Goal: Task Accomplishment & Management: Manage account settings

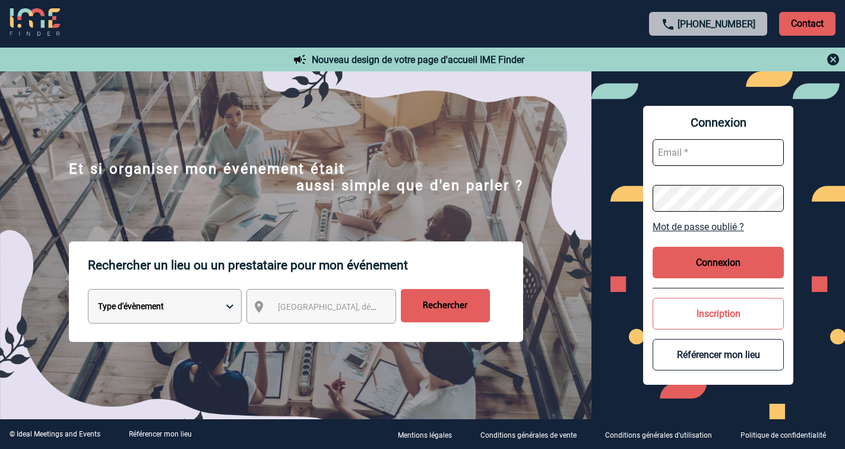
type input "[EMAIL_ADDRESS][DOMAIN_NAME]"
click at [698, 268] on button "Connexion" at bounding box center [718, 262] width 131 height 31
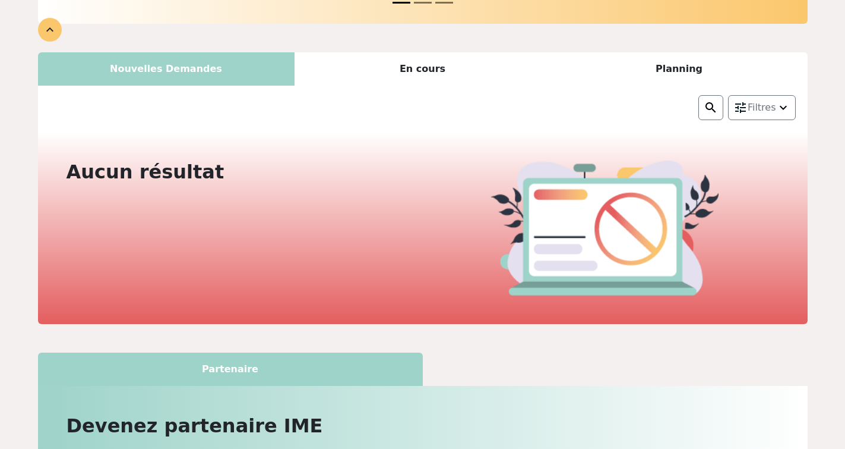
scroll to position [156, 0]
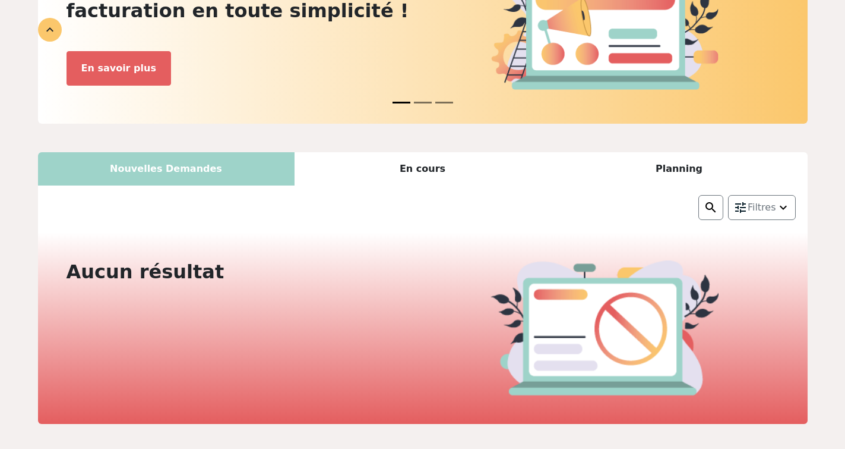
click at [427, 164] on div "En cours" at bounding box center [423, 168] width 257 height 33
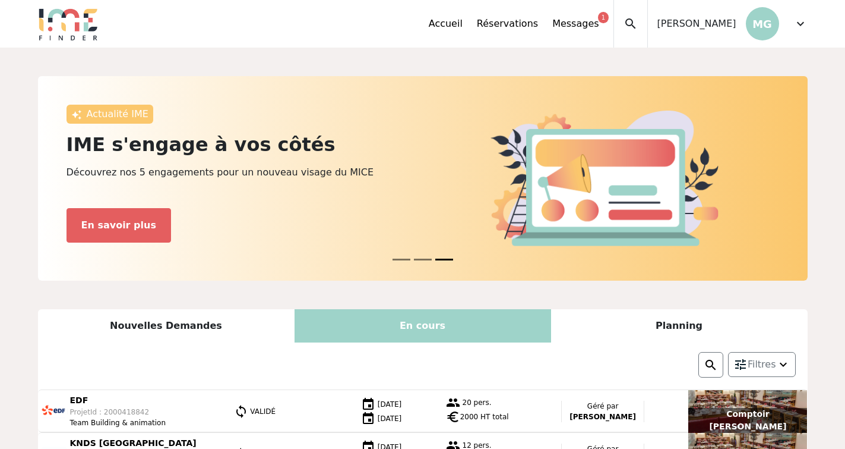
scroll to position [0, 0]
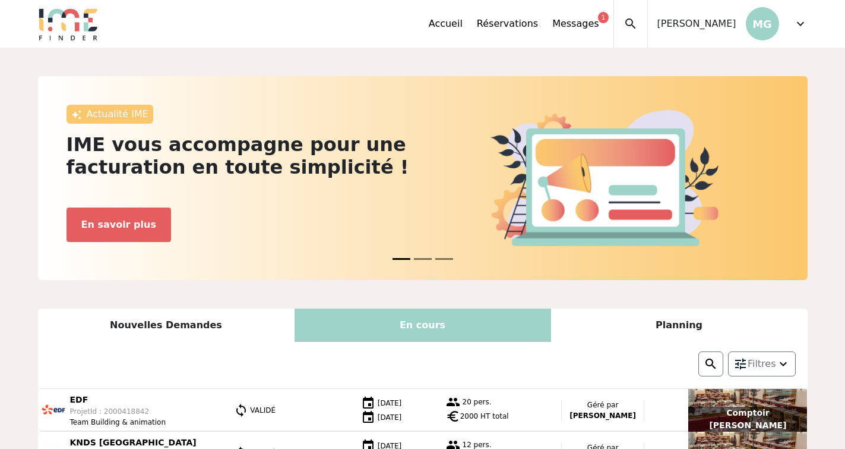
click at [670, 323] on div "Planning" at bounding box center [679, 324] width 257 height 33
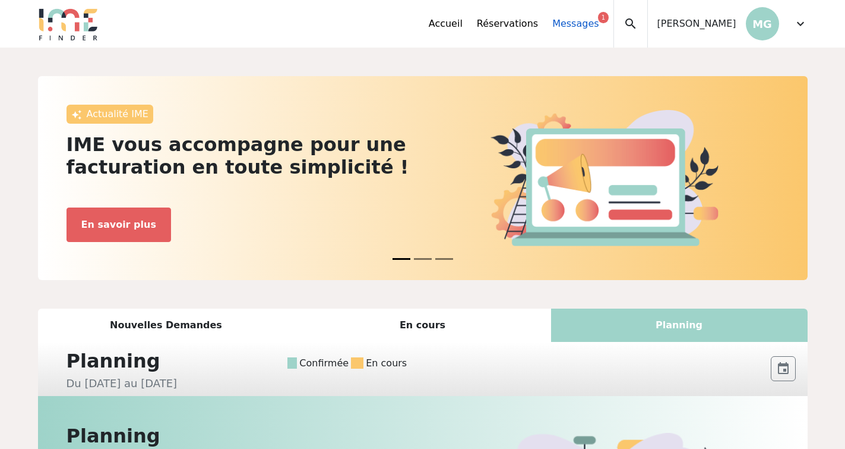
click at [608, 21] on div "1" at bounding box center [603, 17] width 10 height 11
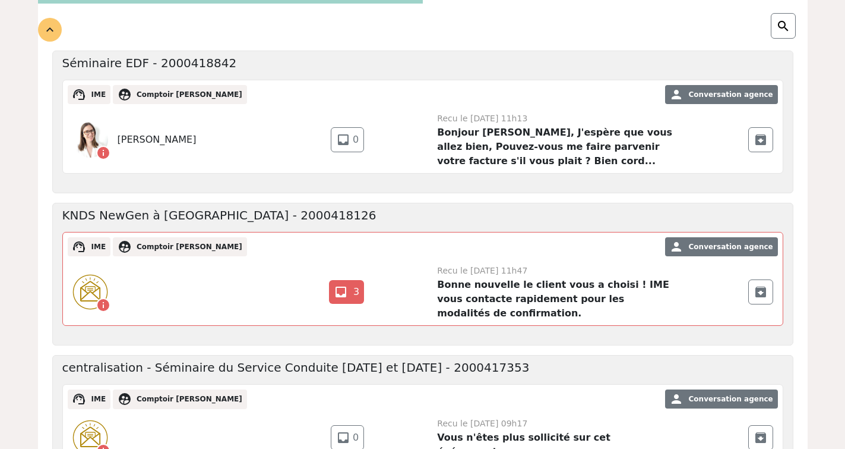
scroll to position [212, 0]
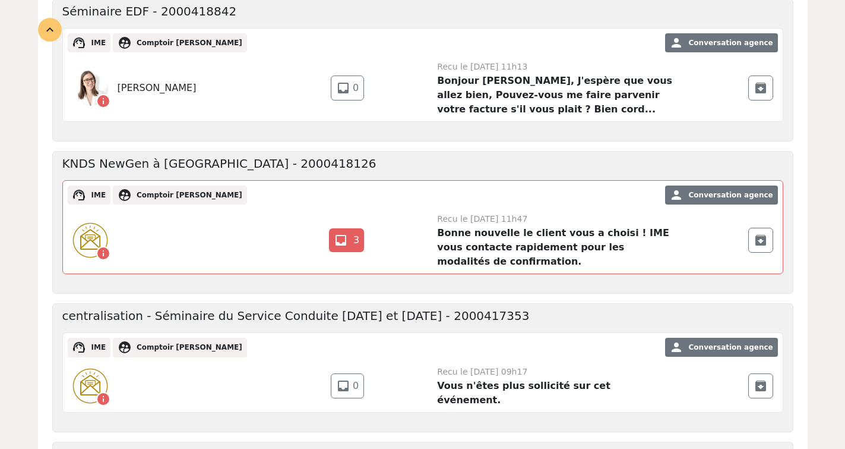
click at [510, 235] on strong "Bonne nouvelle le client vous a choisi ! IME vous contacte rapidement pour les …" at bounding box center [553, 247] width 232 height 40
click at [351, 245] on link "inbox 3" at bounding box center [346, 240] width 35 height 24
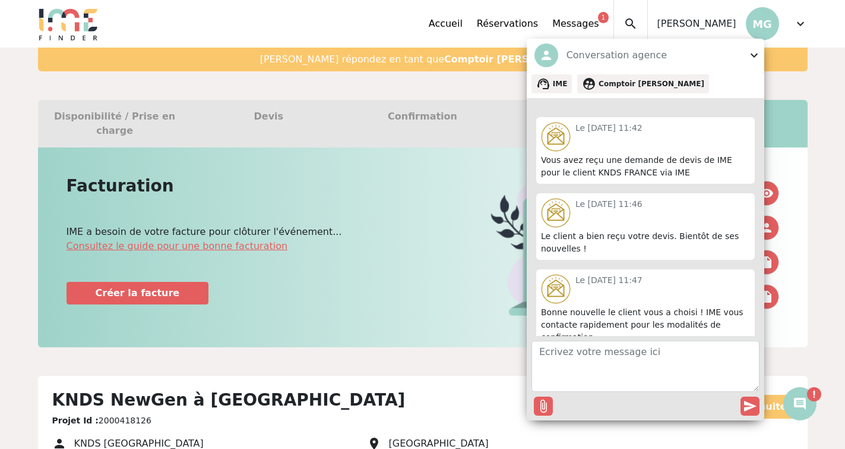
click at [370, 242] on div "Facturation IME a besoin de votre facture pour clôturer l'événement... Consulte…" at bounding box center [241, 247] width 364 height 143
click at [755, 56] on span "expand_more" at bounding box center [754, 55] width 14 height 14
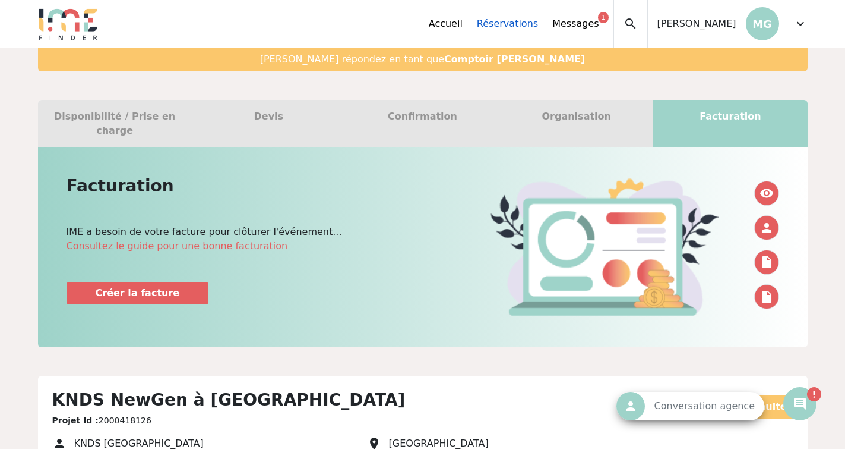
click at [531, 21] on link "Réservations" at bounding box center [507, 24] width 61 height 14
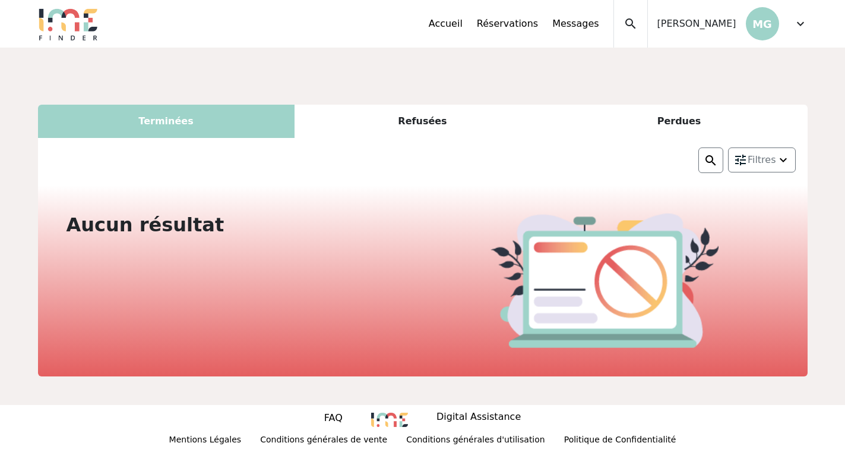
click at [153, 132] on div "Terminées" at bounding box center [166, 121] width 257 height 33
click at [788, 31] on div "Accueil Réservations Messages Mes données personnelles Données société Mes étab…" at bounding box center [618, 24] width 379 height 48
click at [806, 24] on span "expand_more" at bounding box center [801, 24] width 14 height 14
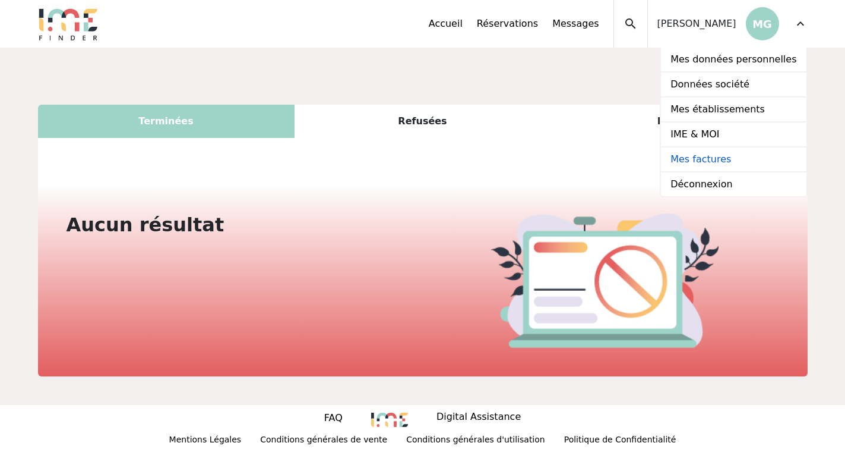
click at [713, 160] on link "Mes factures" at bounding box center [733, 159] width 145 height 25
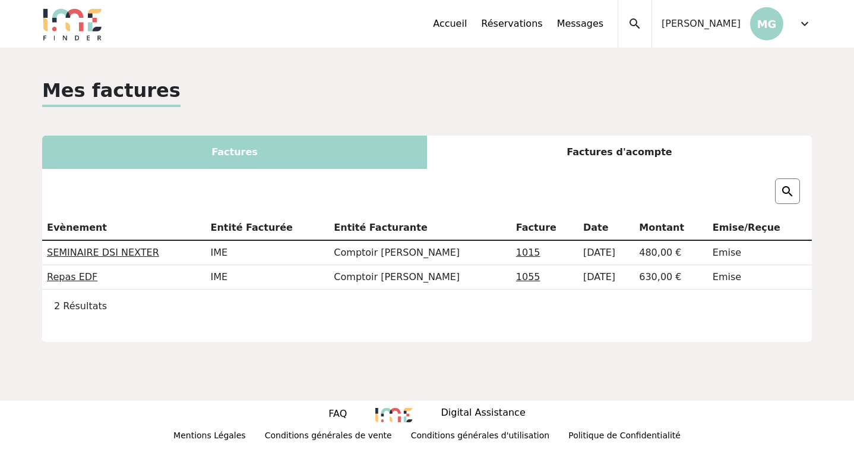
click at [622, 147] on div "Factures d'acompte" at bounding box center [619, 151] width 385 height 33
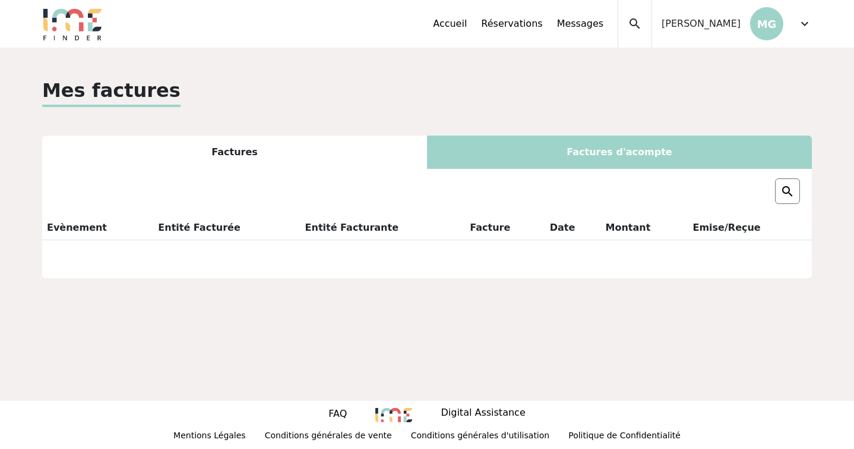
click at [314, 144] on div "Factures" at bounding box center [234, 151] width 385 height 33
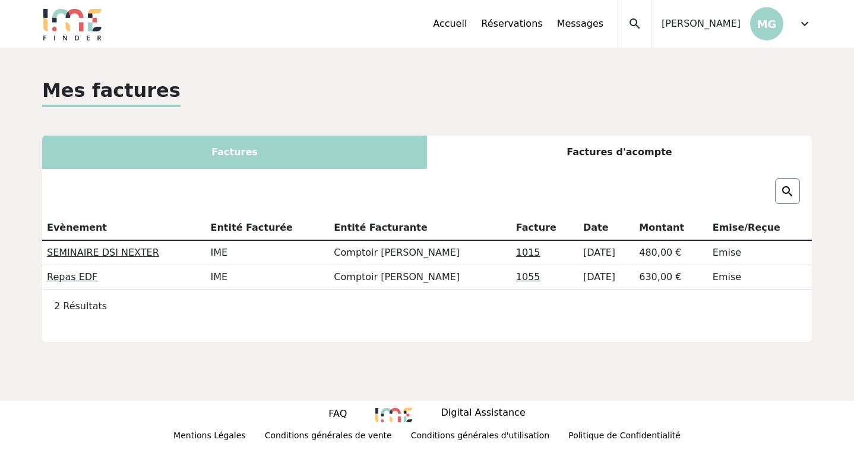
click at [291, 157] on div "Factures" at bounding box center [234, 151] width 385 height 33
click at [510, 143] on div "Factures d'acompte" at bounding box center [619, 151] width 385 height 33
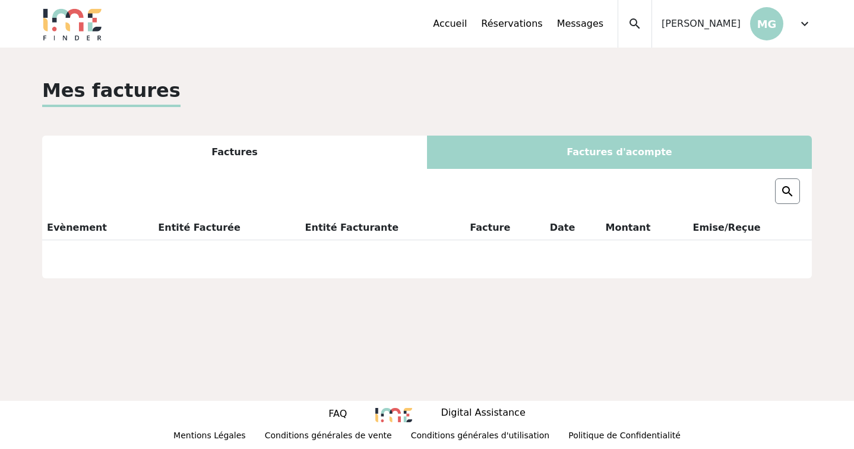
click at [805, 24] on span "expand_more" at bounding box center [805, 24] width 14 height 14
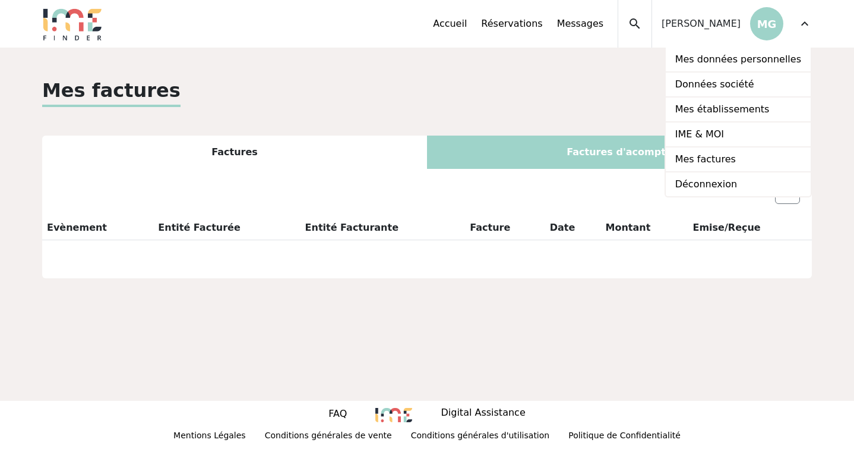
click at [608, 76] on div "Mes factures" at bounding box center [427, 91] width 770 height 31
click at [809, 21] on span "expand_more" at bounding box center [805, 24] width 14 height 14
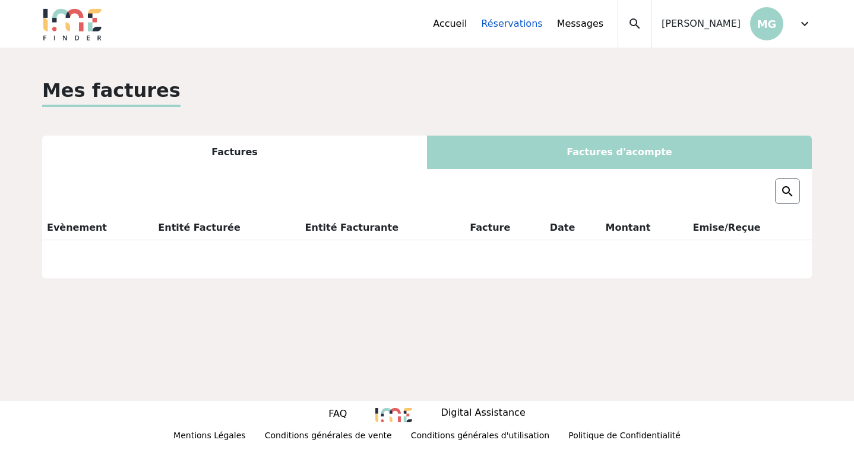
click at [530, 18] on link "Réservations" at bounding box center [511, 24] width 61 height 14
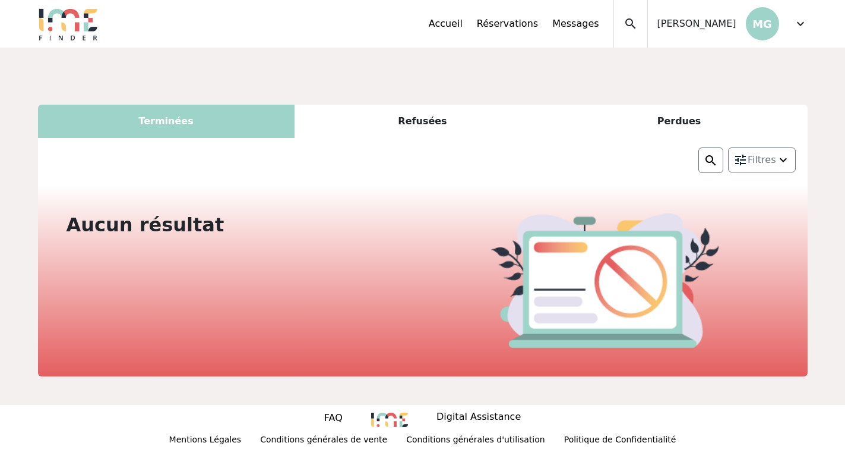
click at [472, 15] on div "Accueil Réservations Messages Mes données personnelles Données société Mes étab…" at bounding box center [521, 24] width 185 height 48
click at [463, 29] on link "Accueil" at bounding box center [446, 24] width 34 height 14
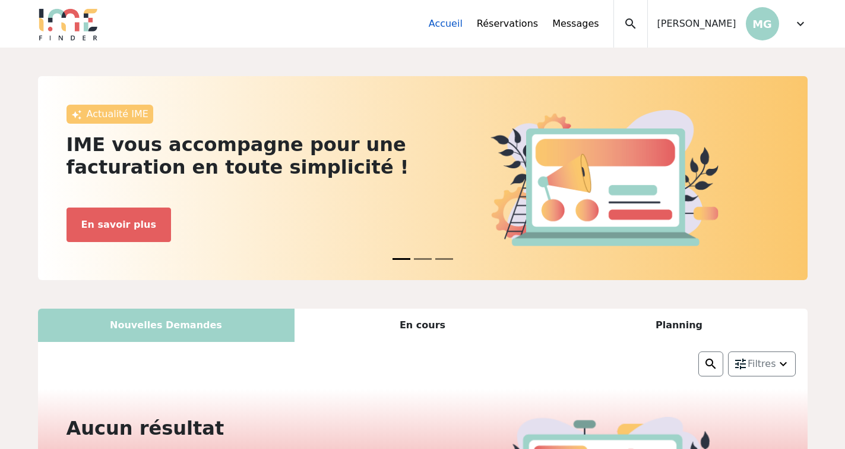
click at [463, 25] on link "Accueil" at bounding box center [446, 24] width 34 height 14
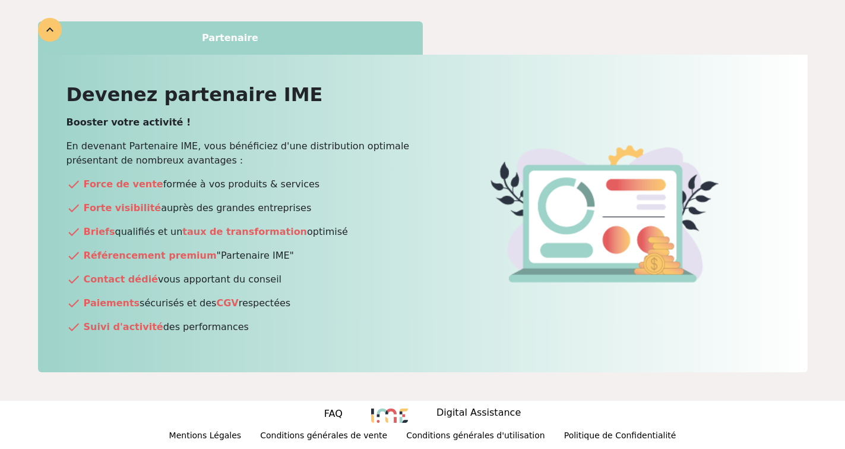
scroll to position [233, 0]
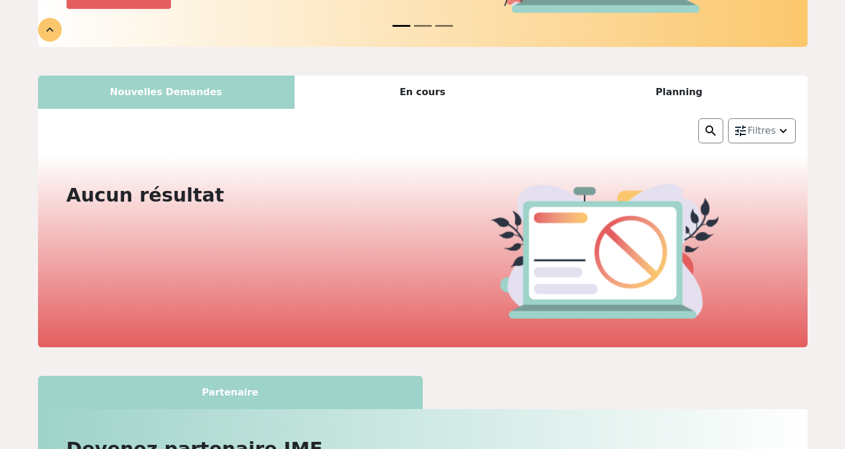
click at [425, 93] on div "En cours" at bounding box center [423, 91] width 257 height 33
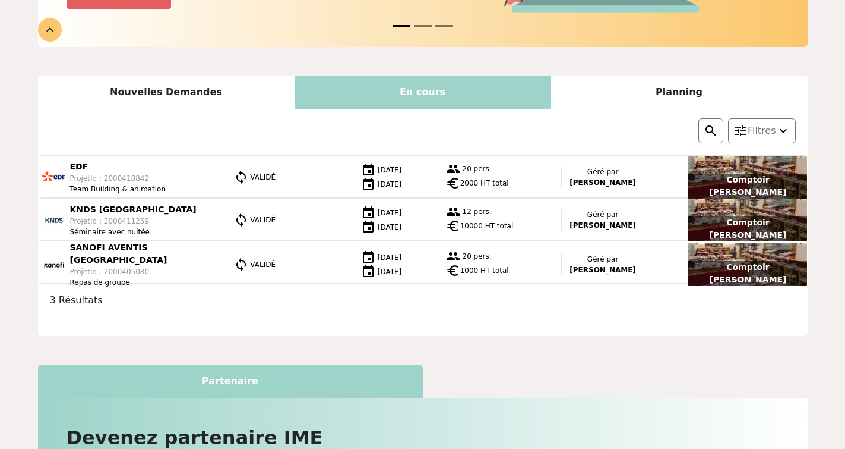
click at [679, 89] on div "Planning" at bounding box center [679, 91] width 257 height 33
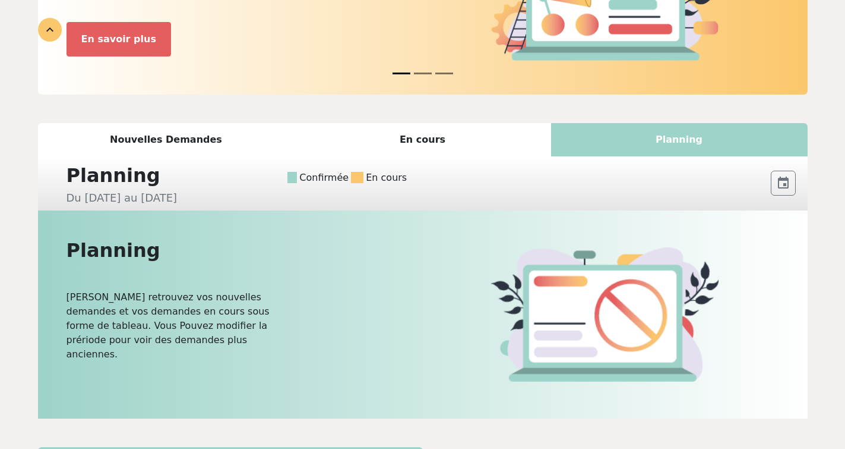
scroll to position [184, 0]
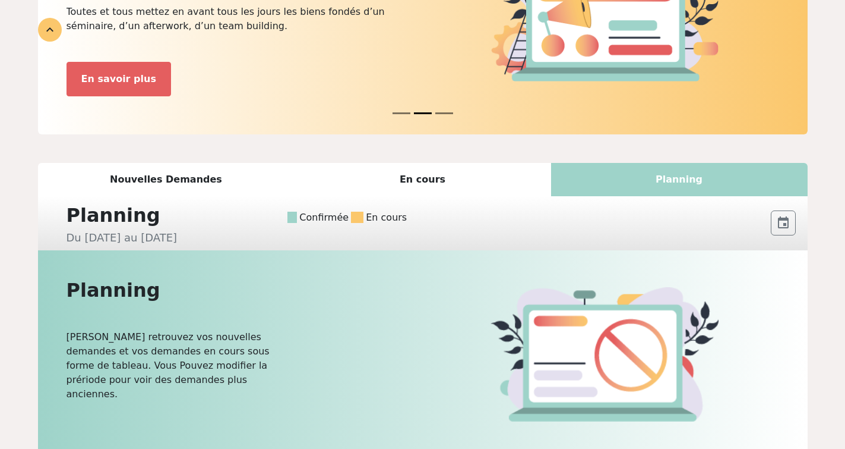
click at [437, 217] on div "Confirmée En cours" at bounding box center [526, 213] width 483 height 24
click at [297, 220] on span at bounding box center [293, 216] width 10 height 11
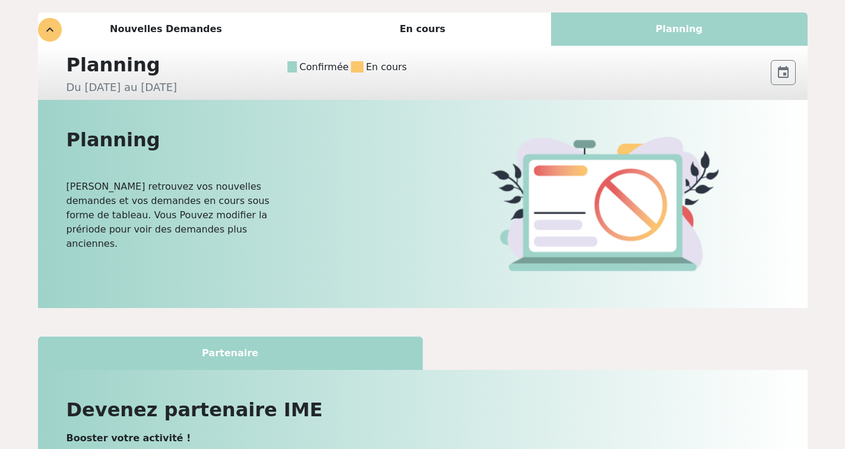
scroll to position [312, 0]
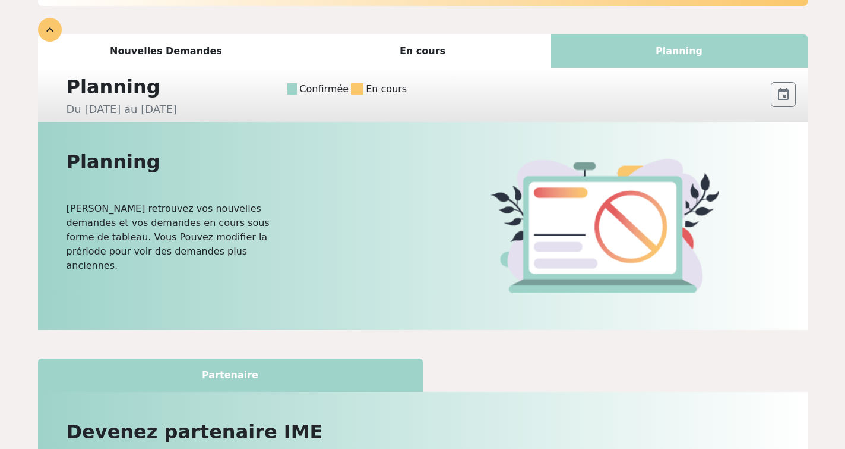
click at [806, 81] on div "Planning Du [DATE] au [DATE] Confirmée En cours close event Date pré-définie Da…" at bounding box center [423, 95] width 770 height 54
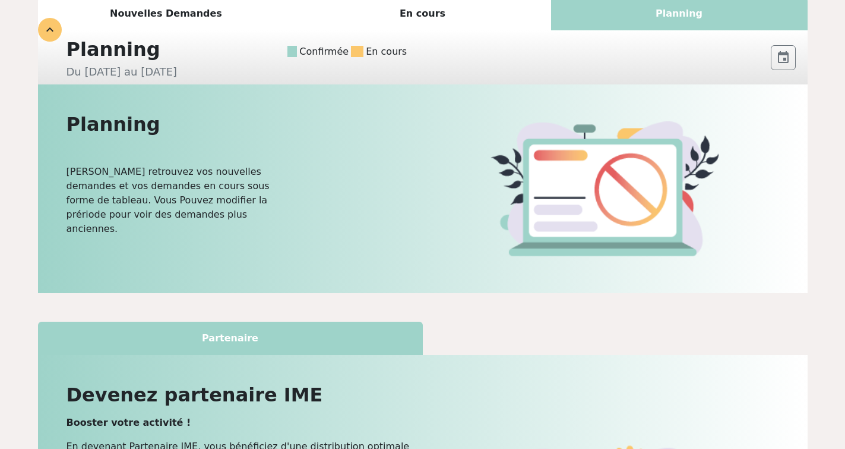
click at [785, 88] on div "Planning [PERSON_NAME] retrouvez vos nouvelles demandes et vos demandes en cour…" at bounding box center [423, 188] width 770 height 208
click at [780, 43] on div "event Date pré-définie Date flexible Cette année Ce mois-ci Cette semaine Valid…" at bounding box center [784, 58] width 30 height 30
click at [780, 49] on button "event" at bounding box center [783, 57] width 25 height 25
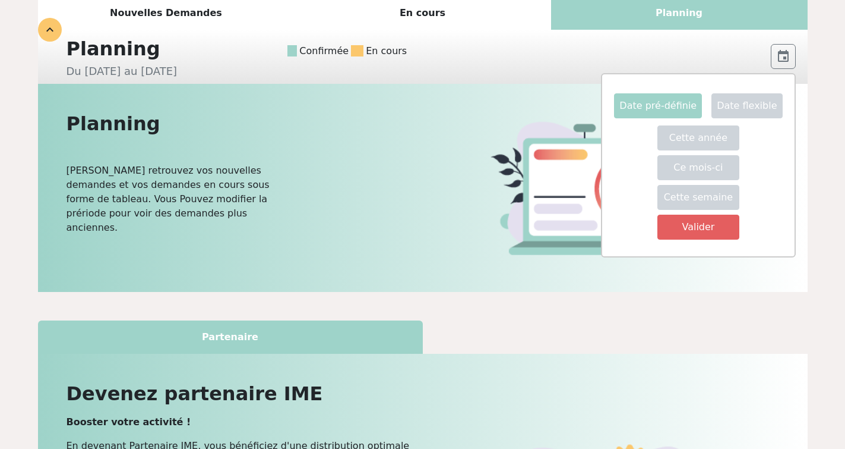
click at [516, 121] on img at bounding box center [605, 188] width 228 height 135
click at [386, 117] on h2 "Planning" at bounding box center [241, 123] width 349 height 23
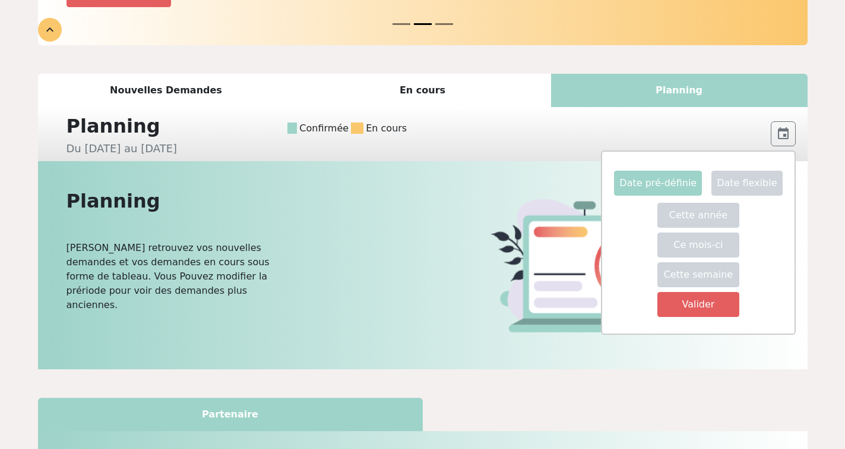
scroll to position [270, 0]
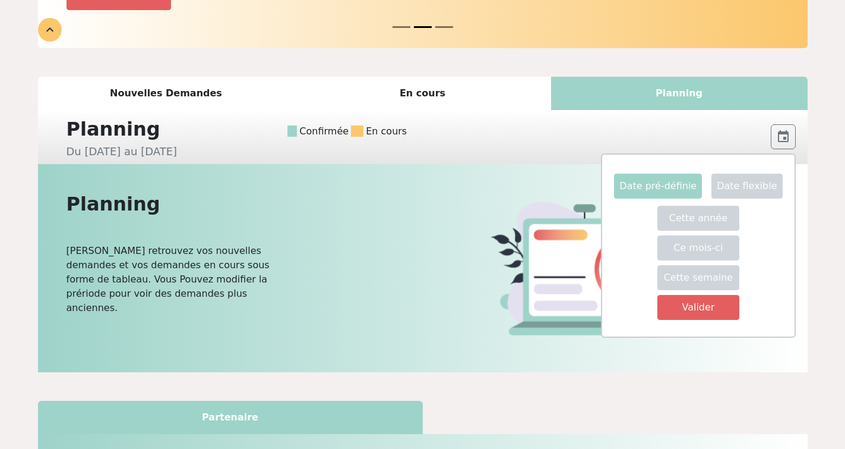
click at [87, 140] on div "Planning" at bounding box center [175, 129] width 233 height 29
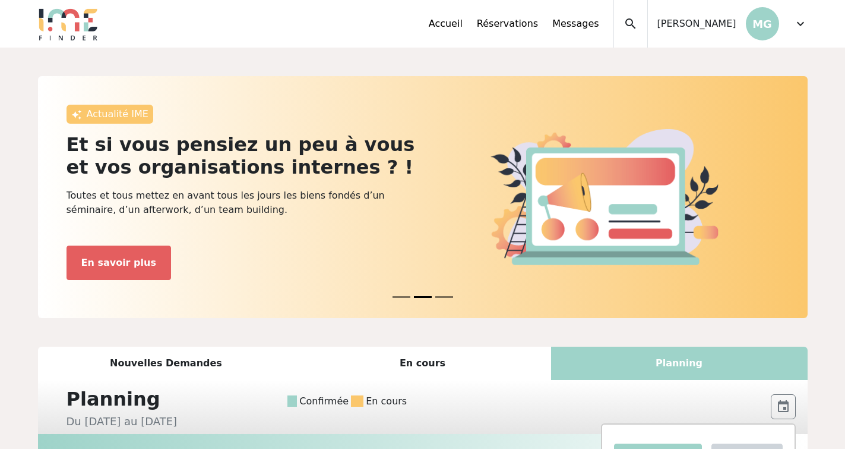
scroll to position [0, 0]
click at [801, 25] on span "expand_more" at bounding box center [801, 24] width 14 height 14
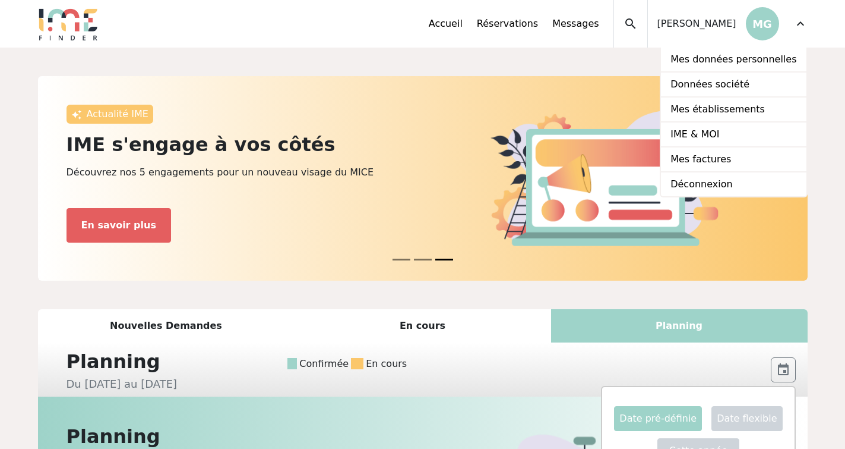
click at [438, 321] on div "En cours" at bounding box center [423, 325] width 257 height 33
